Goal: Check status: Check status

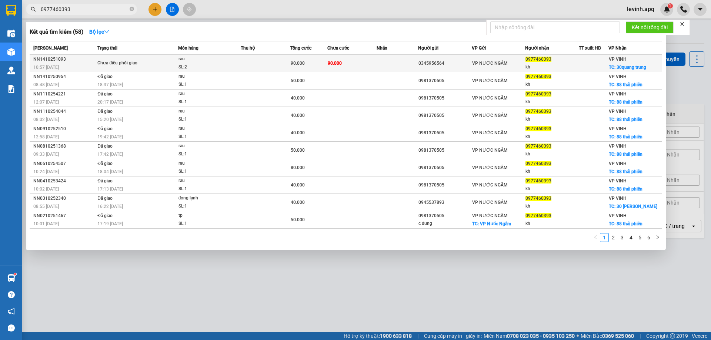
type input "0977460393"
click at [167, 68] on td "Chưa điều phối giao" at bounding box center [137, 63] width 83 height 17
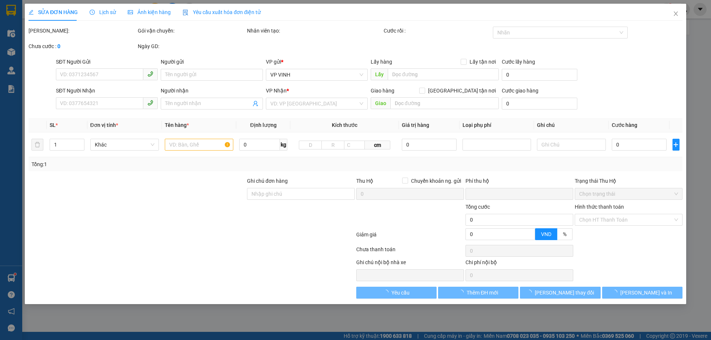
click at [108, 5] on div "Lịch sử" at bounding box center [103, 12] width 26 height 17
click at [107, 12] on span "Lịch sử" at bounding box center [103, 12] width 26 height 6
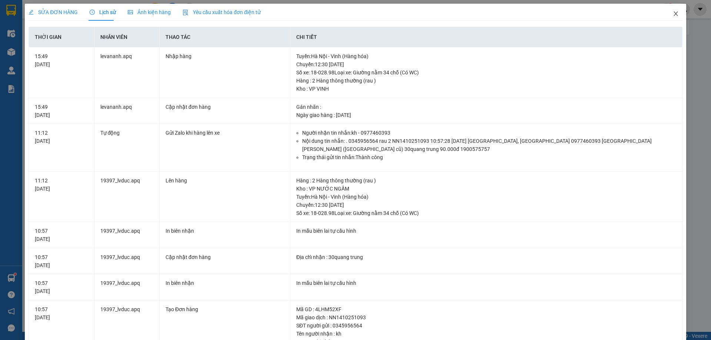
click at [671, 17] on span "Close" at bounding box center [675, 14] width 21 height 21
